Goal: Communication & Community: Share content

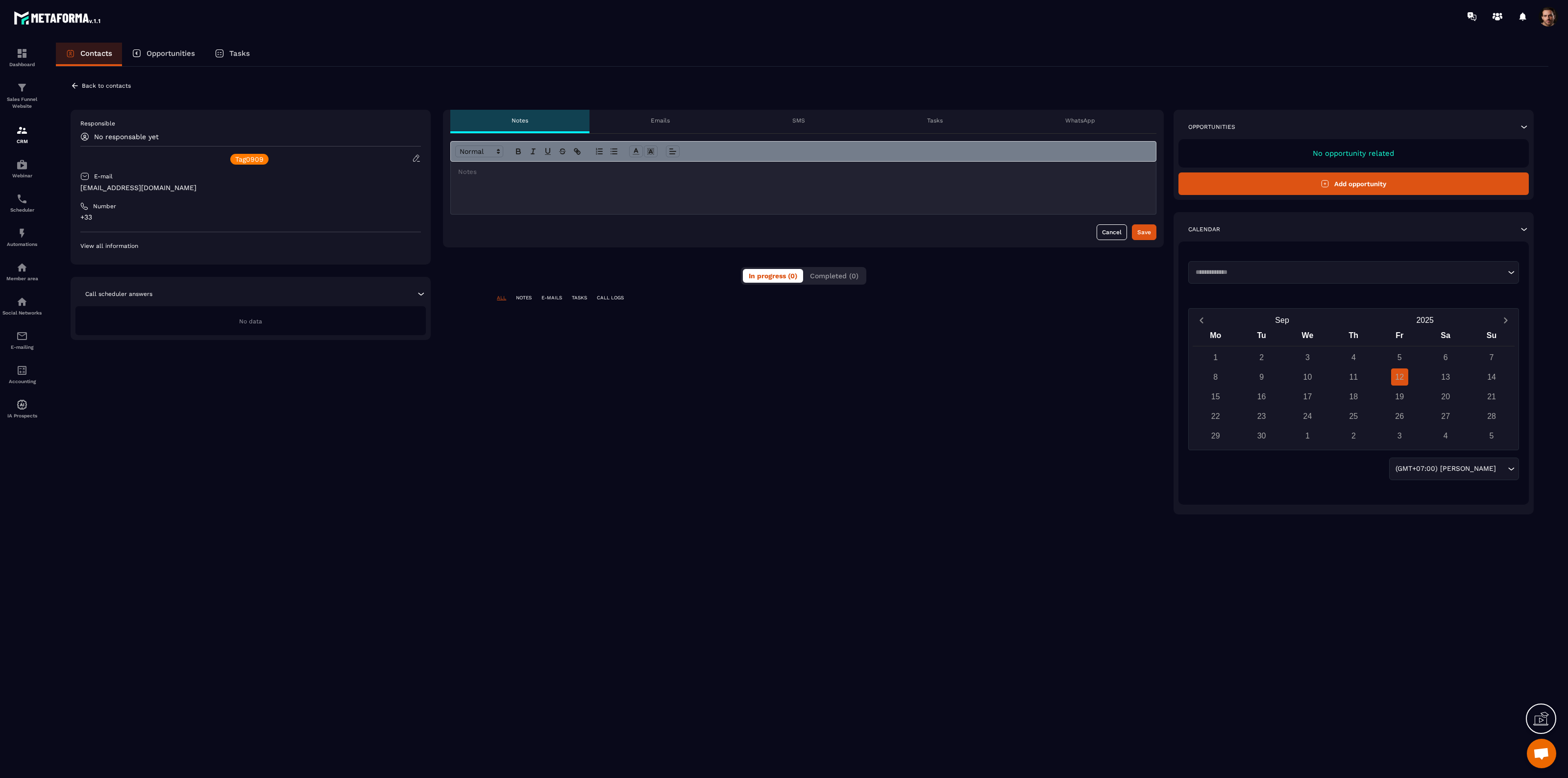
click at [667, 124] on p "Emails" at bounding box center [660, 121] width 19 height 8
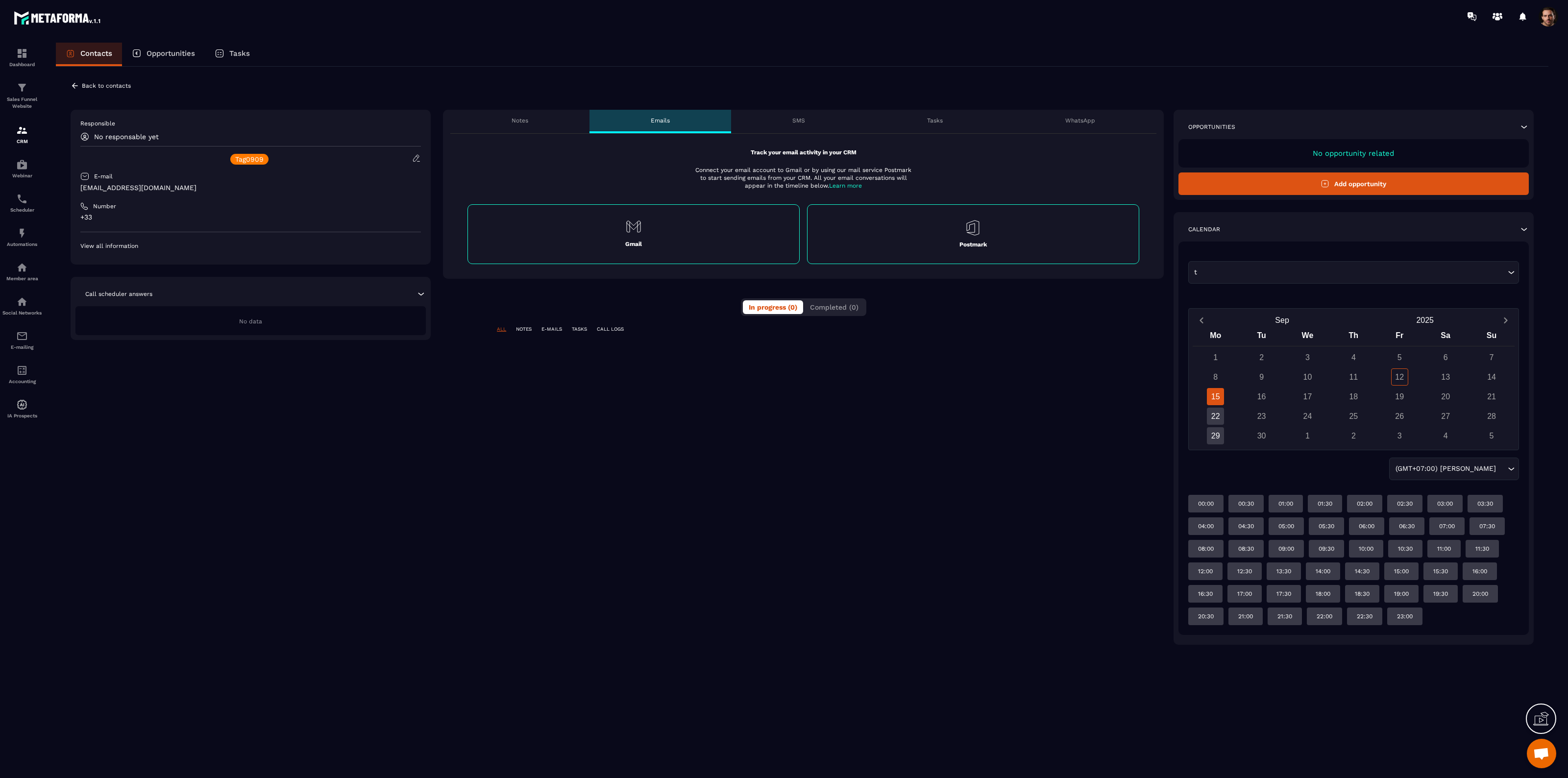
click at [682, 244] on div "Gmail" at bounding box center [634, 234] width 332 height 60
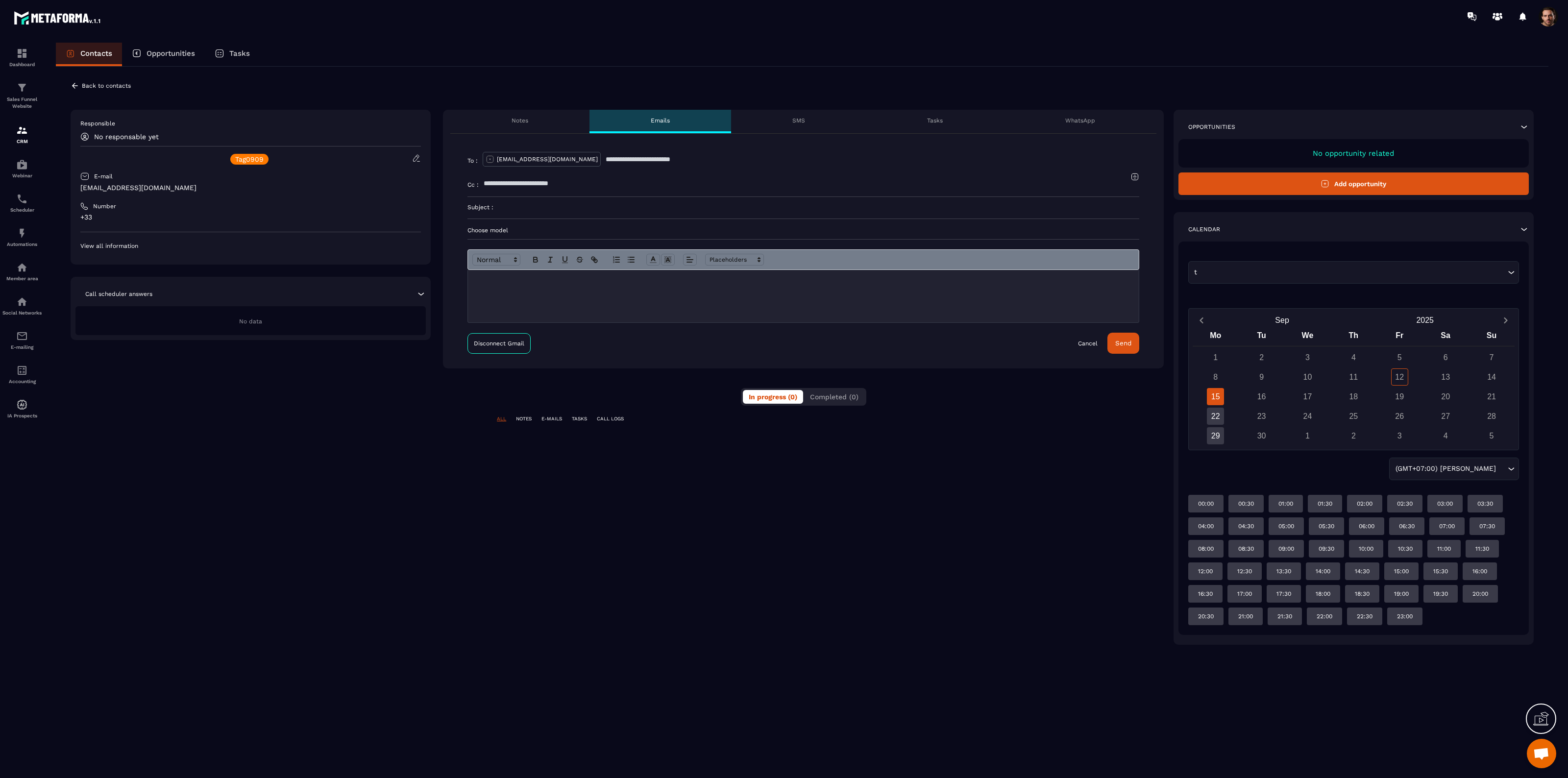
click at [547, 211] on input at bounding box center [816, 208] width 646 height 21
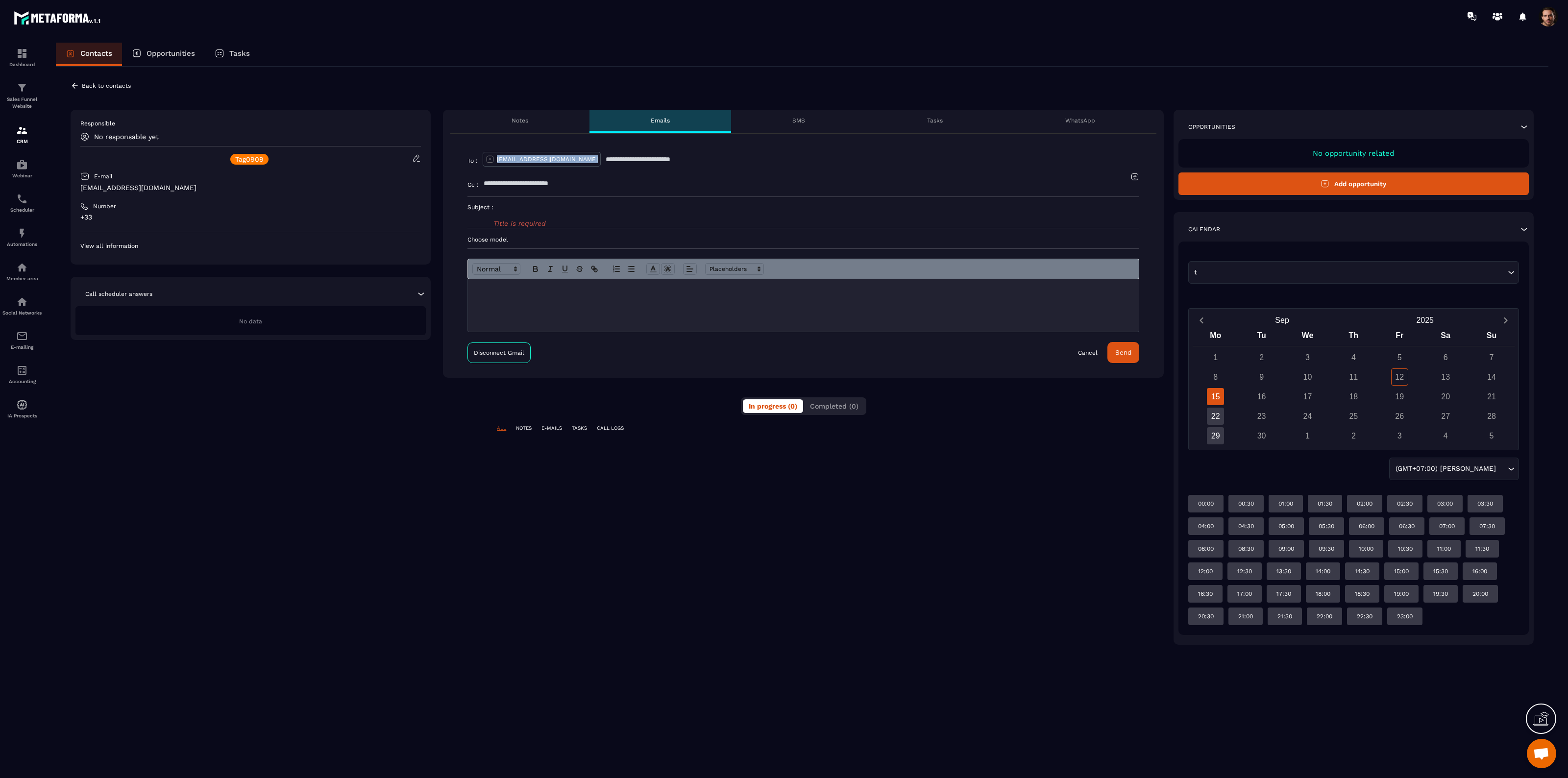
drag, startPoint x: 595, startPoint y: 157, endPoint x: 493, endPoint y: 163, distance: 102.2
click at [493, 163] on div "[EMAIL_ADDRESS][DOMAIN_NAME]" at bounding box center [542, 159] width 118 height 15
copy p "[EMAIL_ADDRESS][DOMAIN_NAME]"
click at [572, 206] on input at bounding box center [816, 208] width 646 height 21
click at [545, 185] on input "text" at bounding box center [807, 183] width 647 height 21
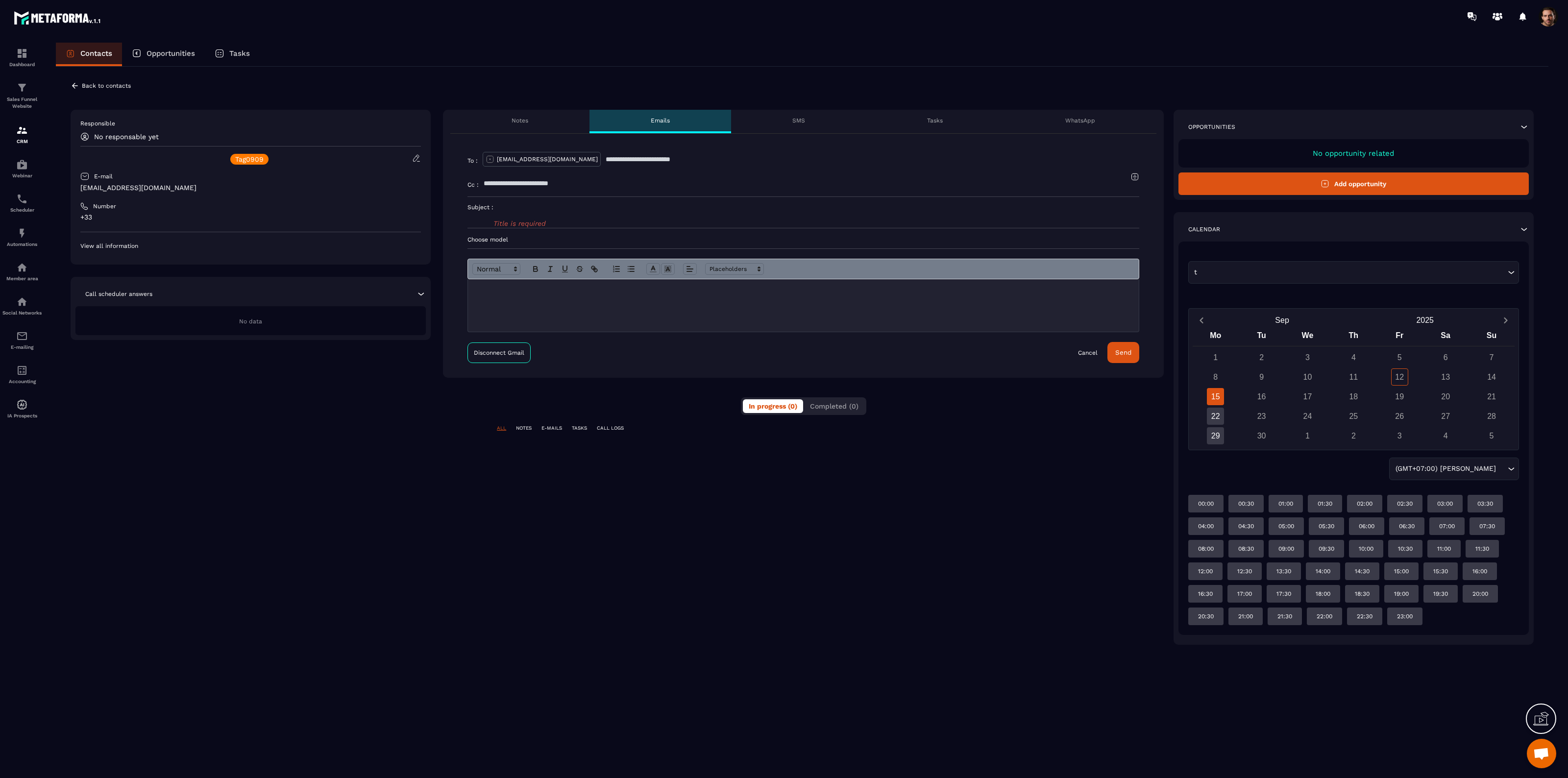
type input "**********"
click at [519, 209] on input at bounding box center [816, 208] width 646 height 21
type input "****"
click at [531, 303] on div at bounding box center [803, 306] width 671 height 52
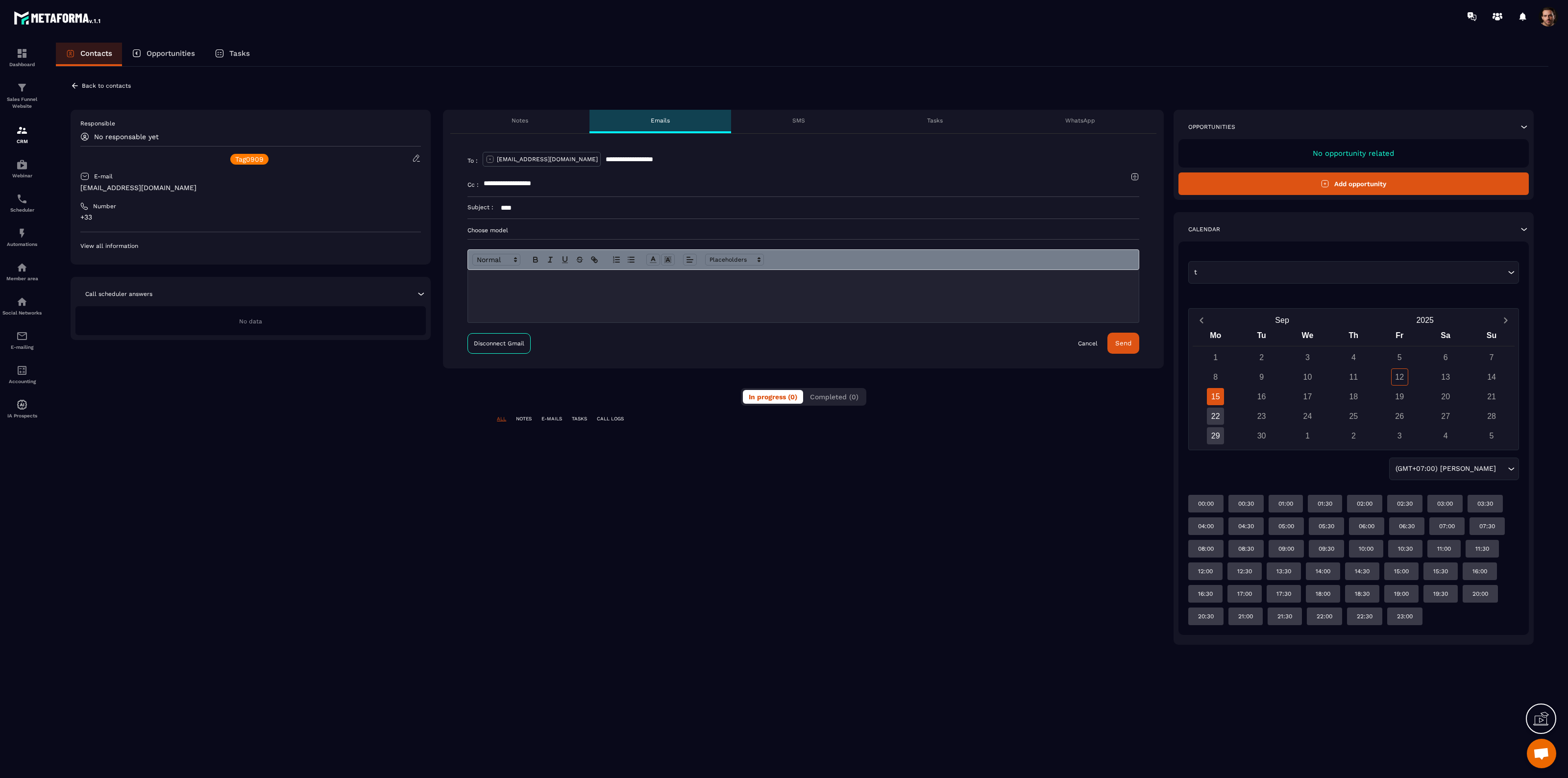
click at [549, 230] on p "Choose model" at bounding box center [803, 230] width 672 height 8
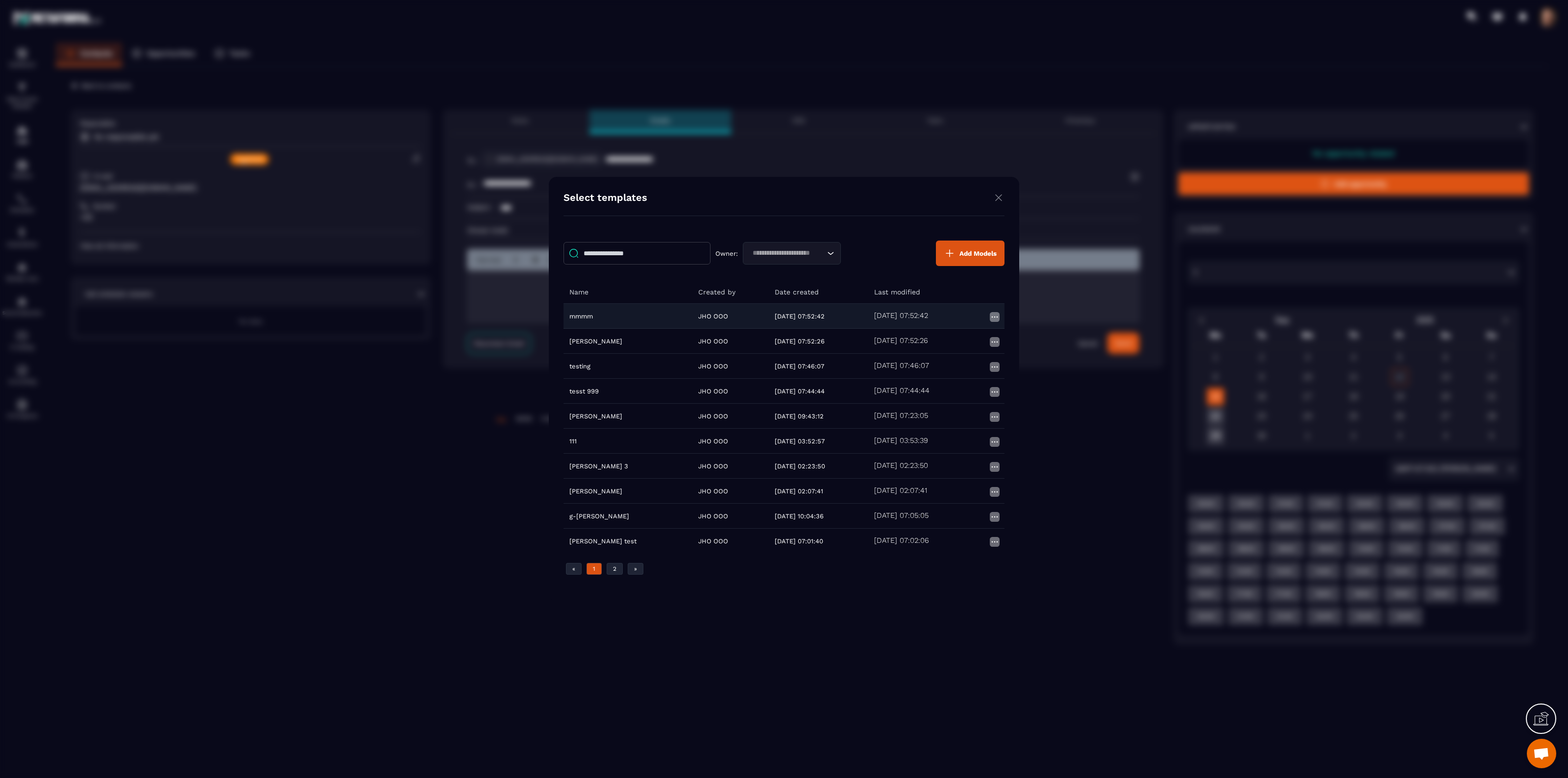
click at [617, 310] on td "mmmm" at bounding box center [628, 316] width 129 height 25
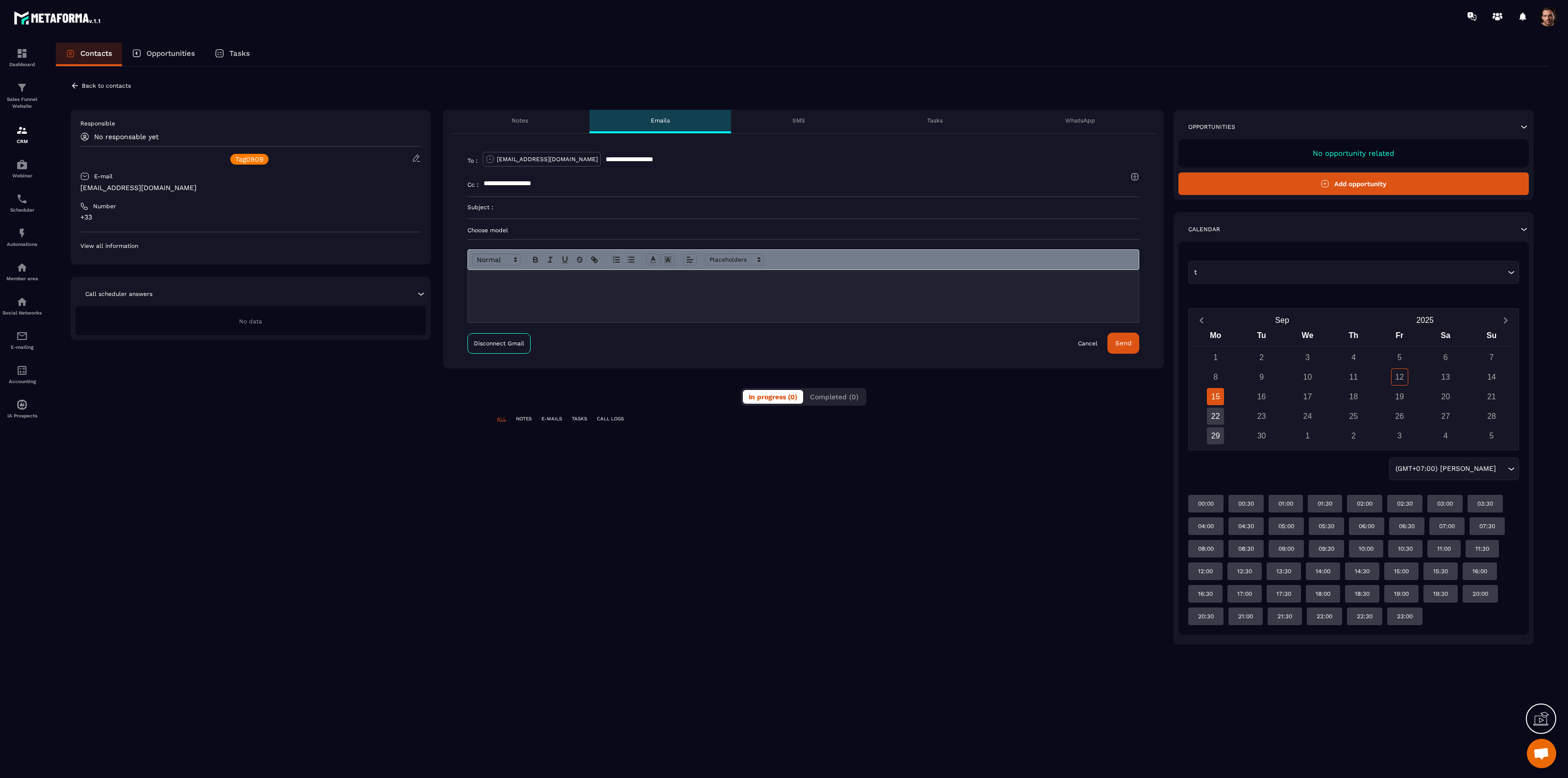
click at [581, 300] on div at bounding box center [803, 296] width 671 height 52
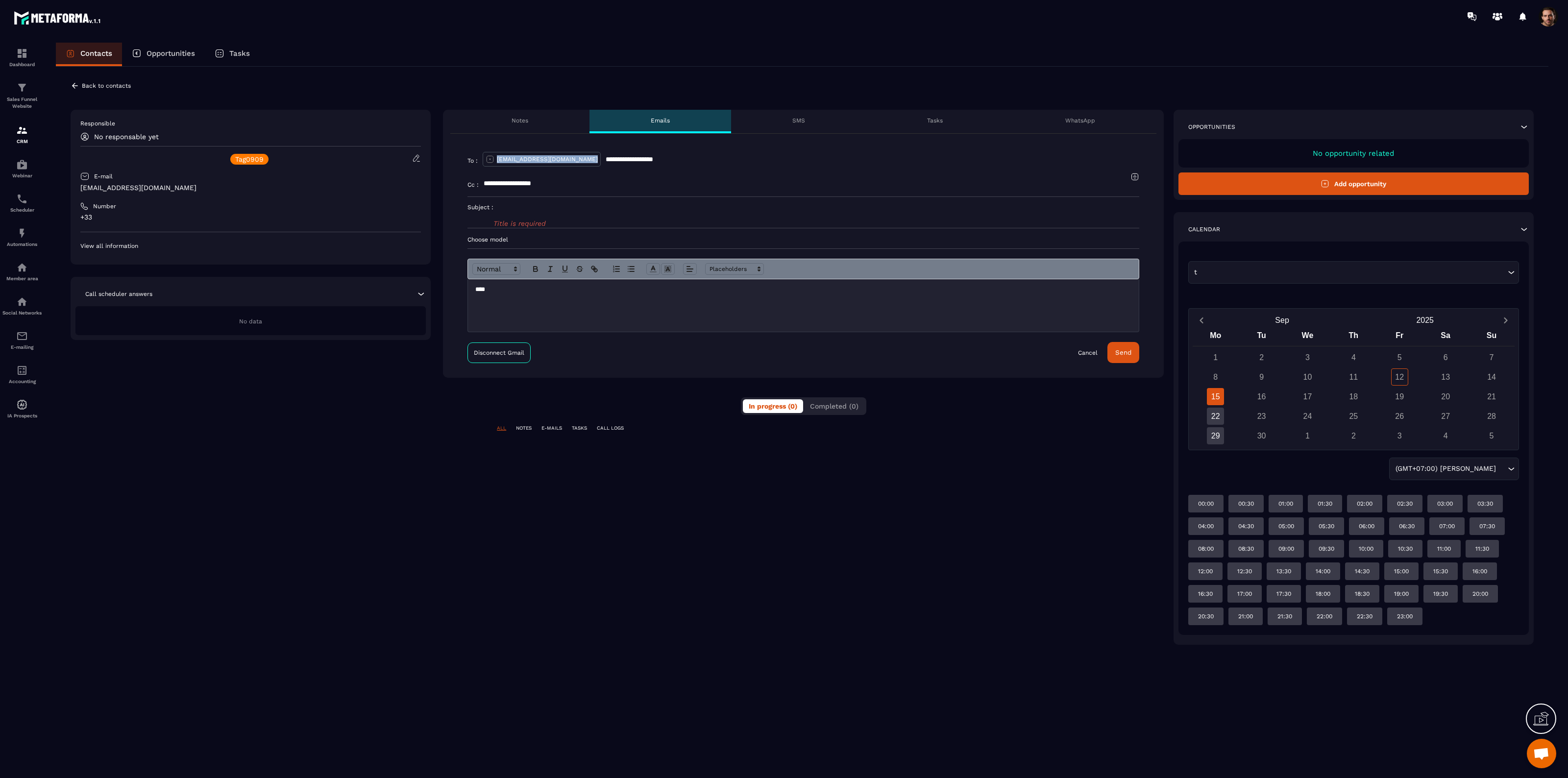
drag, startPoint x: 593, startPoint y: 158, endPoint x: 492, endPoint y: 157, distance: 101.0
click at [492, 157] on div "[EMAIL_ADDRESS][DOMAIN_NAME]" at bounding box center [542, 159] width 118 height 15
copy p "[EMAIL_ADDRESS][DOMAIN_NAME]"
click at [1123, 353] on button "Send" at bounding box center [1123, 352] width 32 height 21
click at [552, 214] on input at bounding box center [816, 208] width 646 height 21
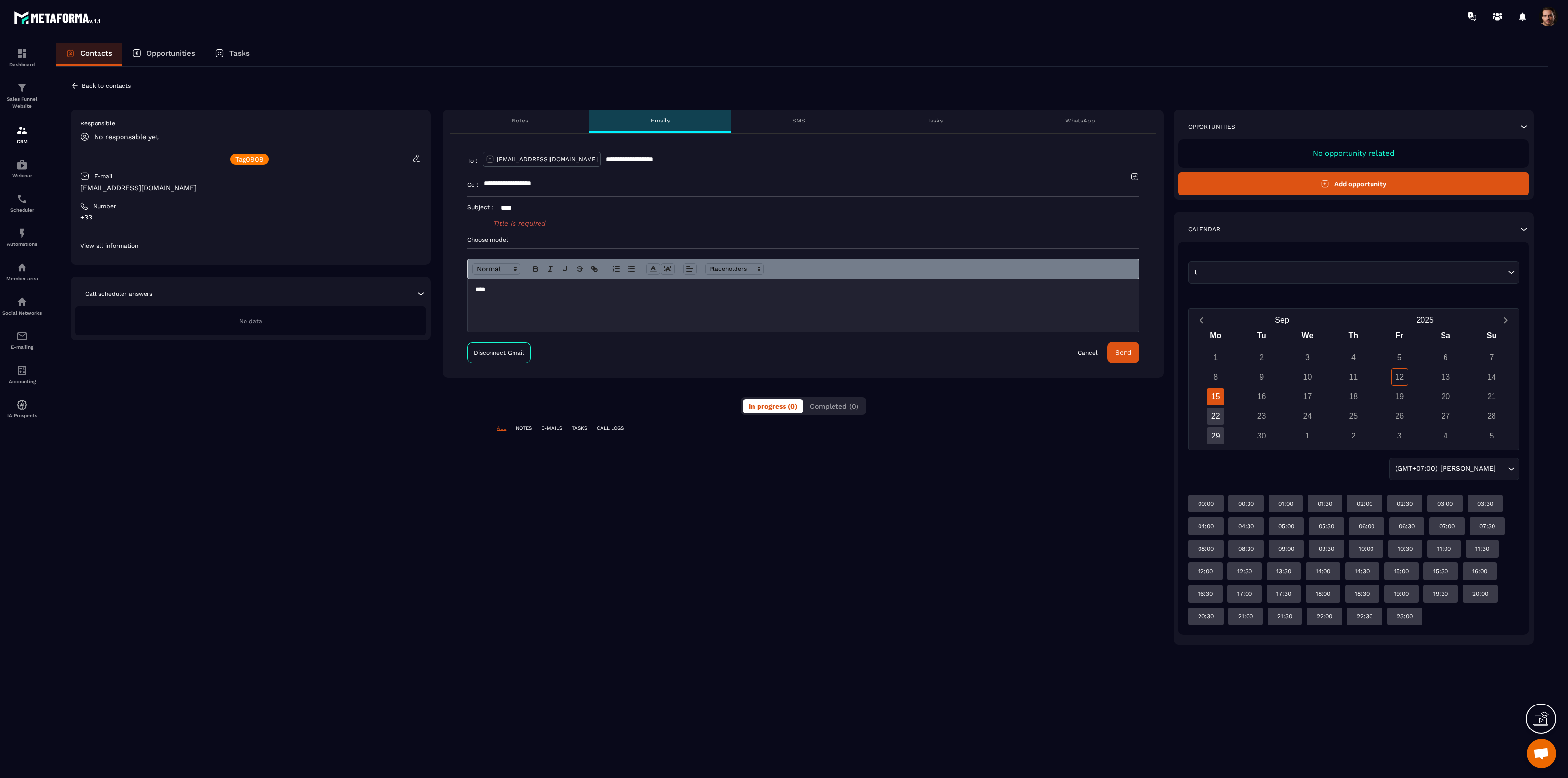
type input "****"
click at [657, 352] on div "Disconnect Gmail Cancel Send" at bounding box center [803, 352] width 672 height 21
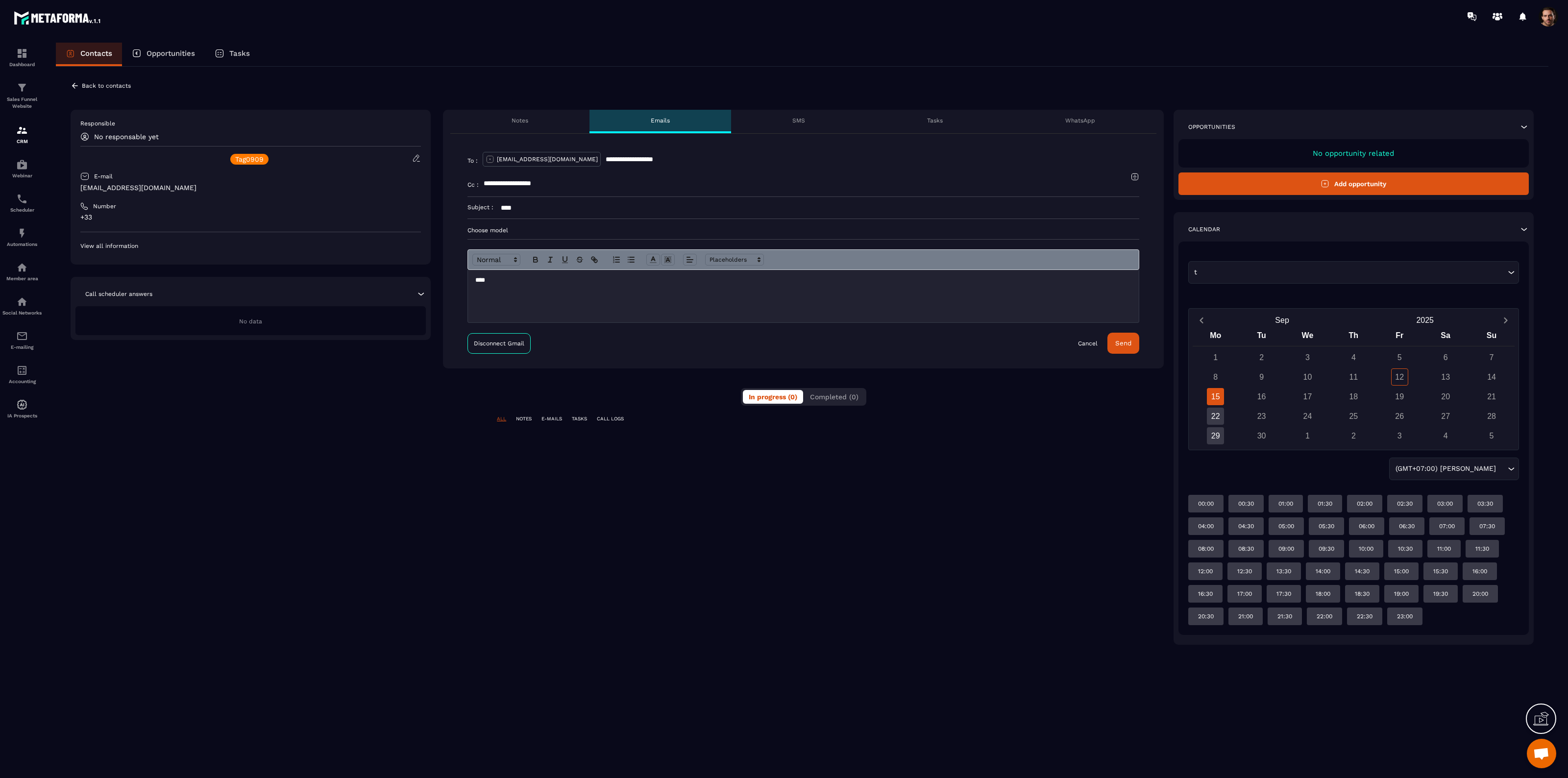
click at [1121, 347] on button "Send" at bounding box center [1123, 343] width 32 height 21
